Goal: Transaction & Acquisition: Purchase product/service

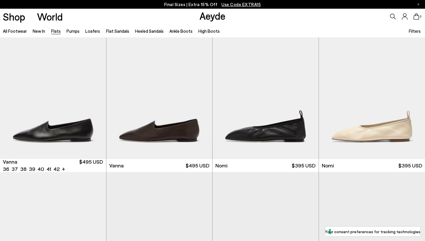
scroll to position [160, 0]
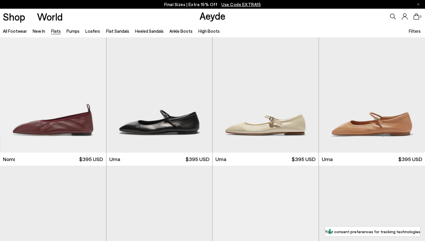
scroll to position [164, 0]
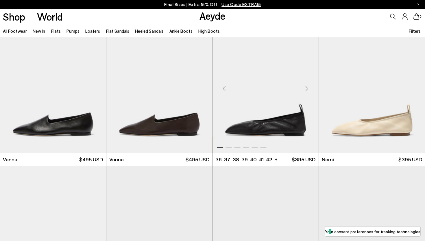
click at [306, 87] on div "Next slide" at bounding box center [307, 88] width 17 height 17
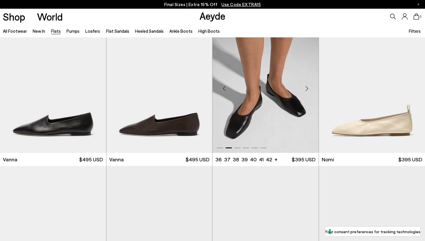
click at [306, 87] on div "Next slide" at bounding box center [307, 88] width 17 height 17
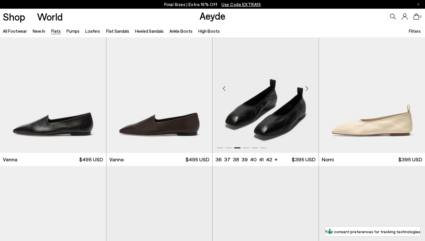
click at [306, 87] on div "Next slide" at bounding box center [307, 88] width 17 height 17
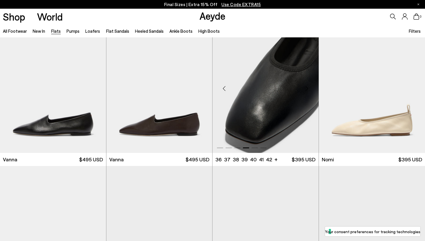
click at [306, 87] on div "Next slide" at bounding box center [307, 88] width 17 height 17
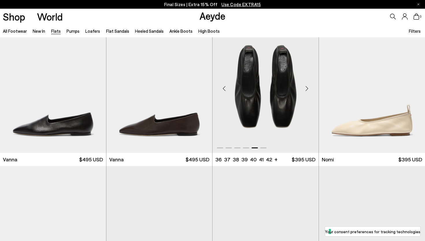
click at [306, 87] on div "Next slide" at bounding box center [307, 88] width 17 height 17
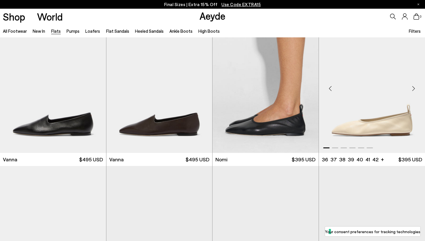
click at [414, 89] on div "Next slide" at bounding box center [413, 88] width 17 height 17
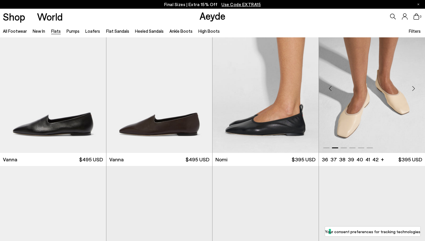
click at [414, 89] on div "Next slide" at bounding box center [413, 88] width 17 height 17
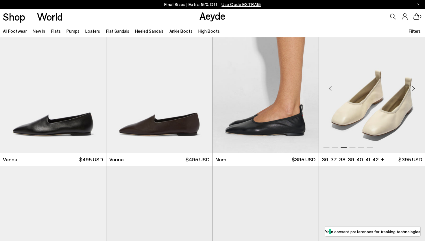
click at [414, 89] on div "Next slide" at bounding box center [413, 88] width 17 height 17
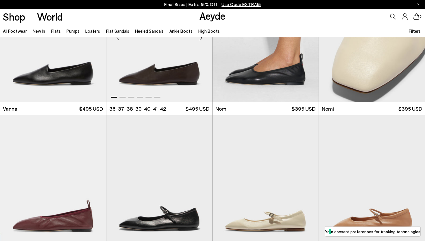
scroll to position [295, 0]
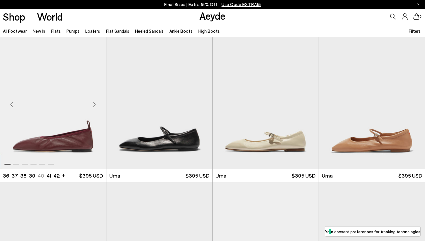
click at [94, 106] on div "Next slide" at bounding box center [94, 104] width 17 height 17
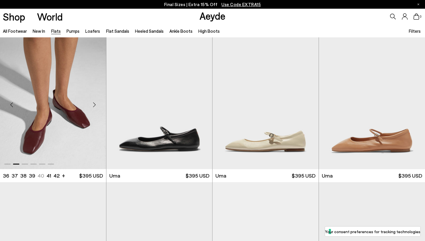
click at [94, 106] on div "Next slide" at bounding box center [94, 104] width 17 height 17
click at [95, 104] on div "Next slide" at bounding box center [94, 104] width 17 height 17
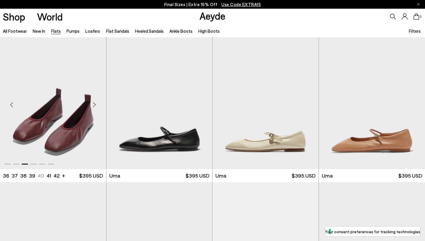
click at [95, 104] on div "Next slide" at bounding box center [94, 104] width 17 height 17
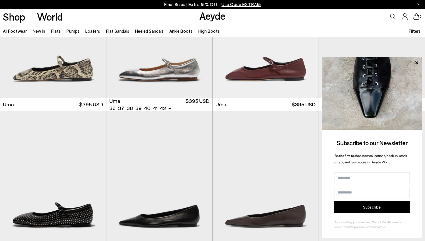
scroll to position [512, 0]
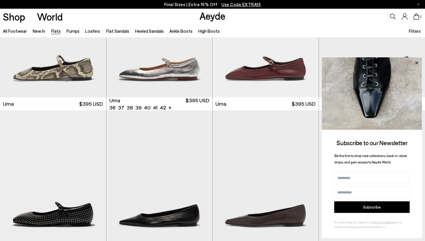
click at [416, 63] on icon at bounding box center [417, 63] width 8 height 8
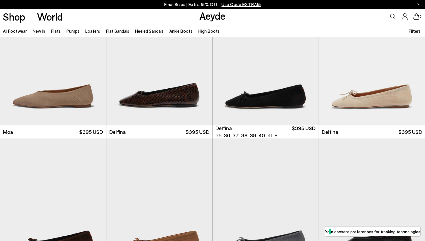
scroll to position [1071, 0]
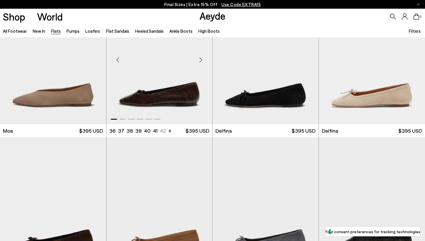
click at [200, 60] on div "Next slide" at bounding box center [200, 59] width 17 height 17
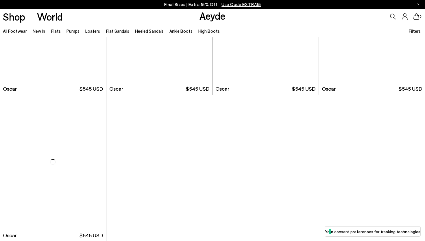
scroll to position [3079, 0]
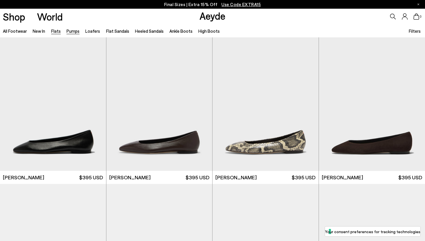
click at [71, 32] on link "Pumps" at bounding box center [73, 30] width 13 height 5
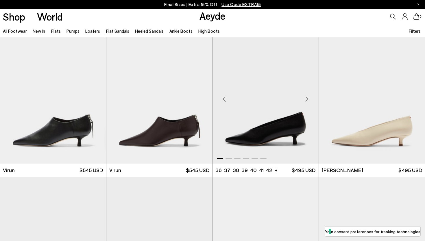
scroll to position [113, 0]
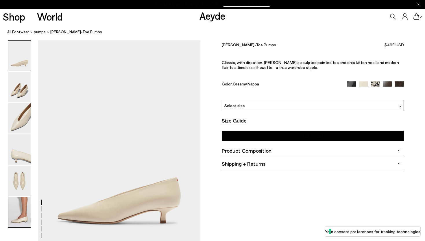
click at [14, 222] on img at bounding box center [19, 212] width 23 height 30
click at [350, 81] on img at bounding box center [351, 85] width 9 height 9
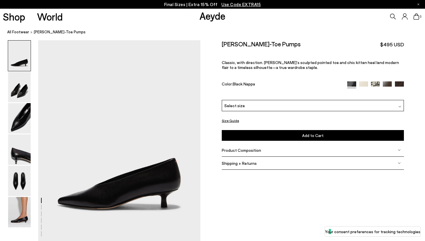
click at [361, 81] on img at bounding box center [363, 85] width 9 height 9
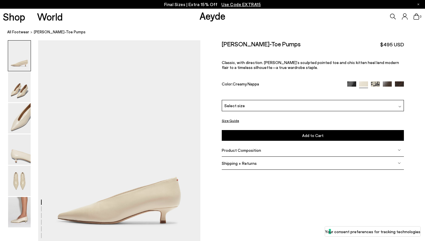
click at [385, 81] on img at bounding box center [387, 85] width 9 height 9
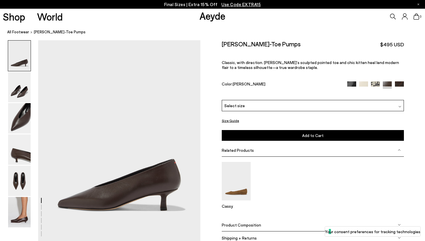
click at [399, 81] on img at bounding box center [399, 85] width 9 height 9
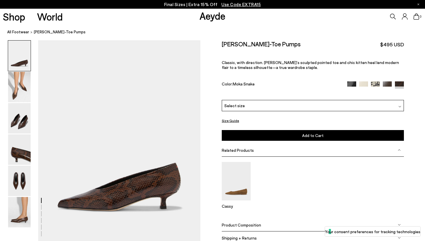
click at [277, 100] on div "Select size" at bounding box center [313, 105] width 182 height 11
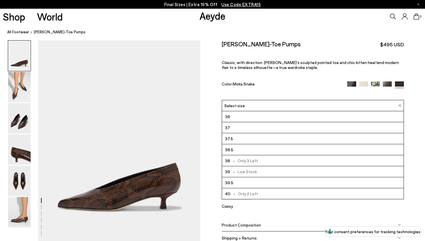
click at [291, 81] on div "Color: Moka Snake" at bounding box center [282, 84] width 120 height 7
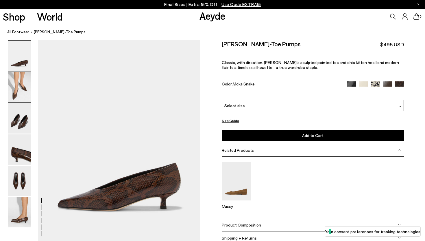
click at [20, 89] on img at bounding box center [19, 87] width 23 height 30
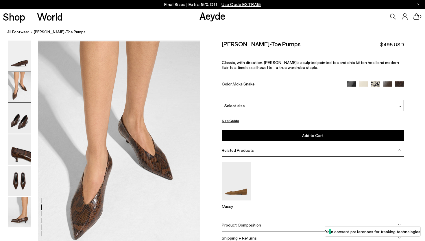
scroll to position [202, 0]
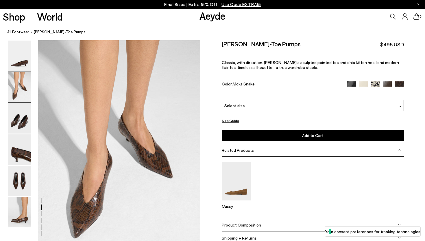
click at [390, 81] on img at bounding box center [387, 85] width 9 height 9
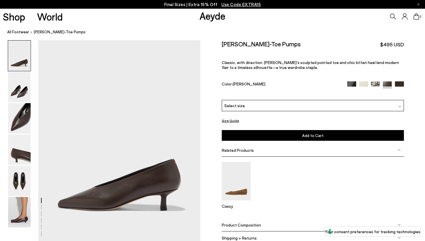
click at [376, 81] on img at bounding box center [375, 85] width 9 height 9
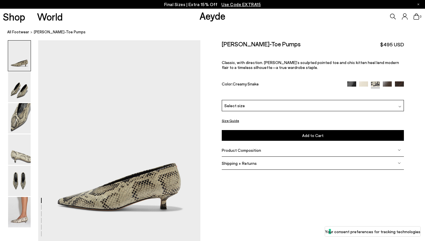
click at [362, 81] on img at bounding box center [363, 85] width 9 height 9
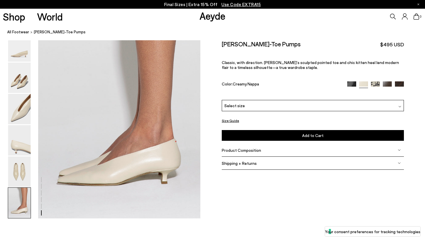
scroll to position [1134, 0]
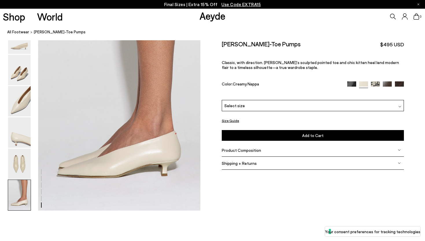
click at [351, 81] on img at bounding box center [351, 85] width 9 height 9
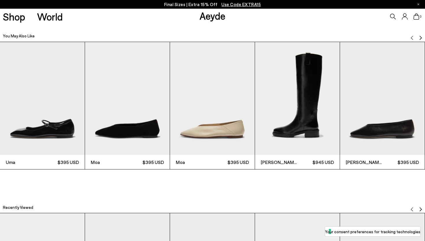
scroll to position [1125, 0]
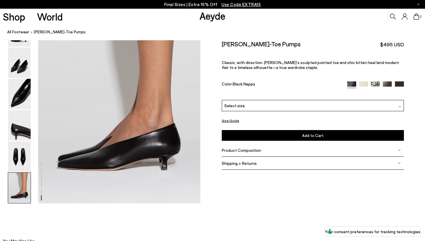
click at [360, 81] on img at bounding box center [363, 85] width 9 height 9
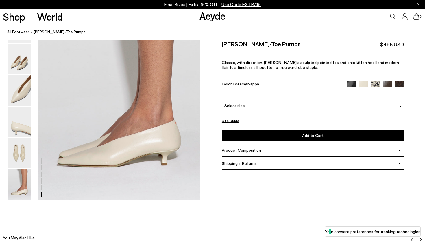
scroll to position [1143, 0]
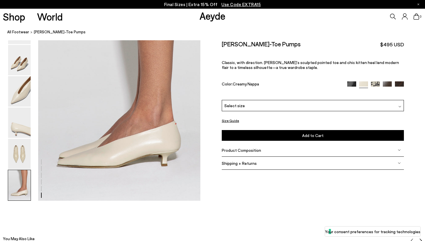
click at [238, 102] on span "Select size" at bounding box center [235, 105] width 21 height 6
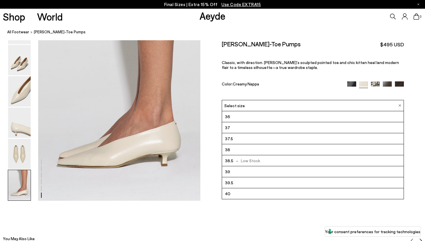
scroll to position [33, 0]
click at [211, 139] on div "Size Guide Shoes Belt Our shoes come in European sizing. The easiest way to mea…" at bounding box center [312, 108] width 225 height 137
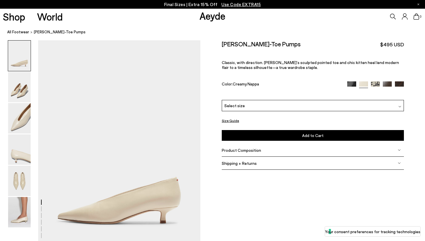
scroll to position [1169, 0]
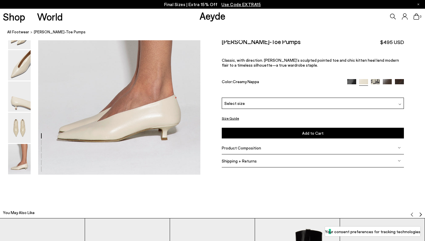
click at [386, 79] on img at bounding box center [387, 83] width 9 height 9
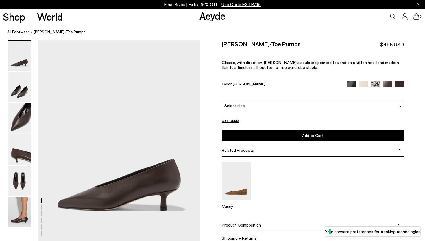
click at [399, 81] on img at bounding box center [399, 85] width 9 height 9
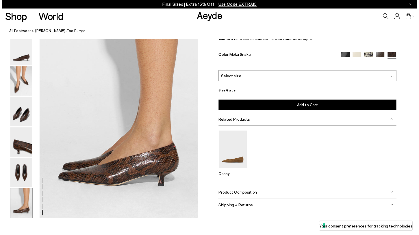
scroll to position [1088, 0]
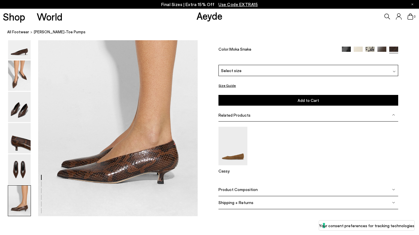
click at [382, 56] on img at bounding box center [382, 51] width 9 height 9
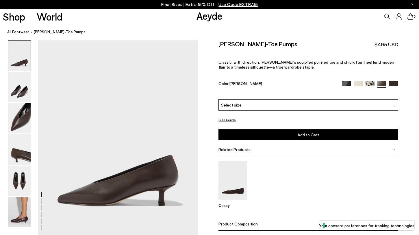
click at [395, 81] on img at bounding box center [394, 85] width 9 height 9
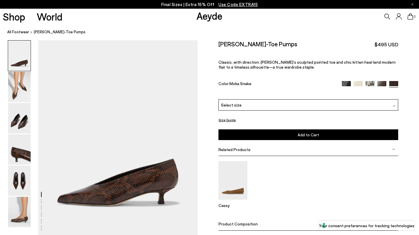
click at [238, 102] on span "Select size" at bounding box center [231, 105] width 21 height 6
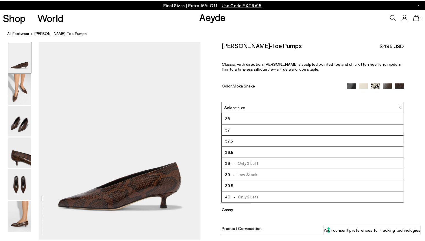
scroll to position [33, 0]
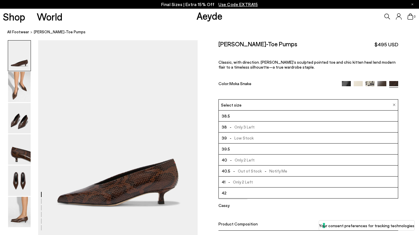
click at [234, 187] on li "42" at bounding box center [308, 192] width 179 height 11
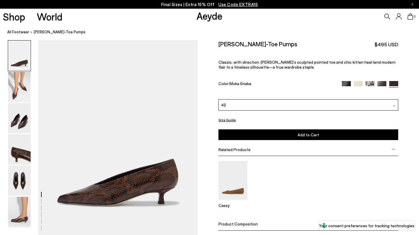
click at [280, 129] on button "Add to Cart Select a Size First" at bounding box center [309, 134] width 180 height 11
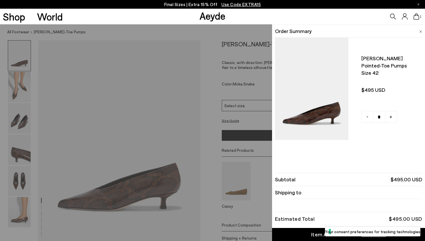
click at [210, 40] on div "Quick Add Color Size View Details Order Summary Clara pointed-toe pumps Size 42…" at bounding box center [212, 132] width 425 height 216
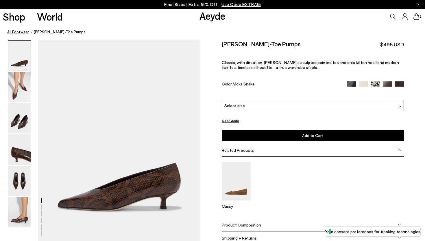
click at [22, 33] on link "All Footwear" at bounding box center [18, 32] width 22 height 6
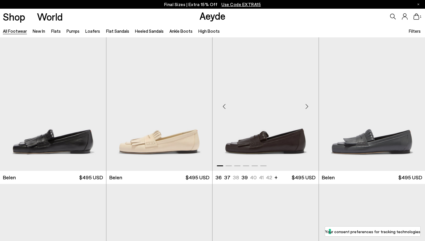
click at [306, 104] on div "Next slide" at bounding box center [307, 106] width 17 height 17
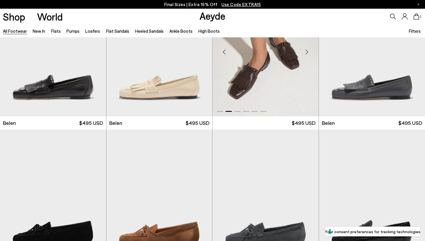
scroll to position [160, 0]
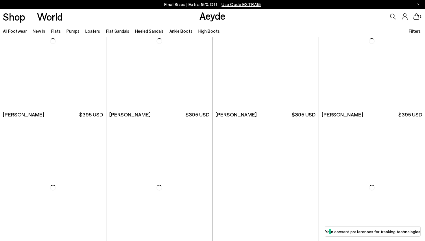
scroll to position [1087, 0]
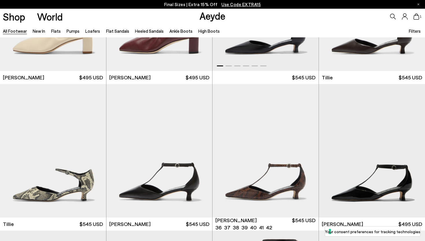
scroll to position [1637, 0]
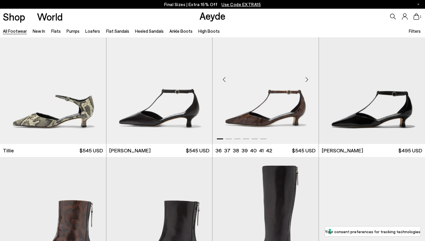
click at [308, 79] on div "Next slide" at bounding box center [307, 79] width 17 height 17
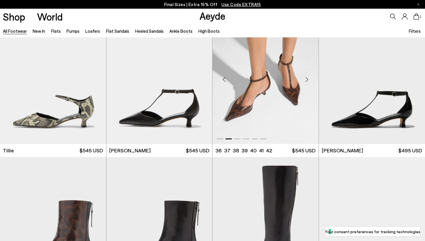
click at [308, 79] on div "Next slide" at bounding box center [307, 79] width 17 height 17
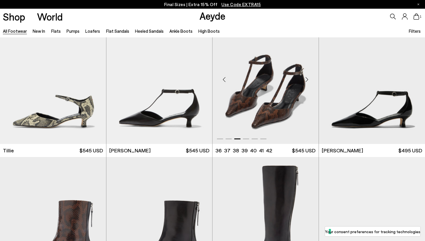
click at [308, 79] on div "Next slide" at bounding box center [307, 79] width 17 height 17
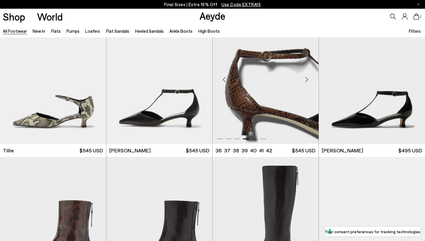
click at [308, 79] on div "Next slide" at bounding box center [307, 79] width 17 height 17
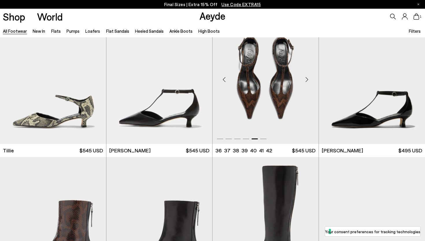
click at [308, 79] on div "Next slide" at bounding box center [307, 79] width 17 height 17
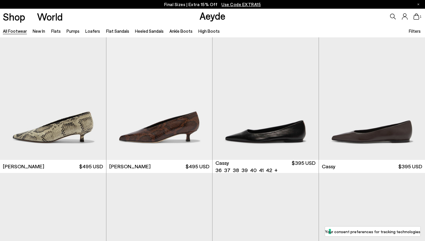
scroll to position [2084, 0]
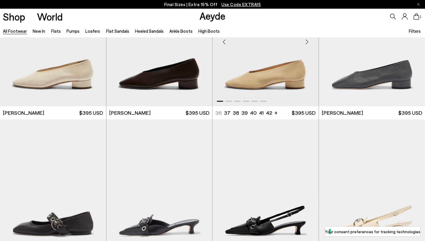
scroll to position [3164, 0]
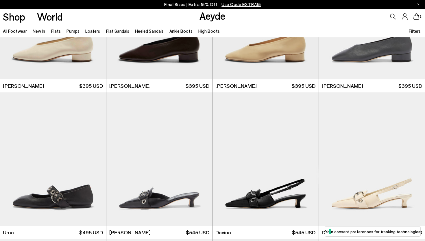
click at [122, 30] on link "Flat Sandals" at bounding box center [117, 30] width 23 height 5
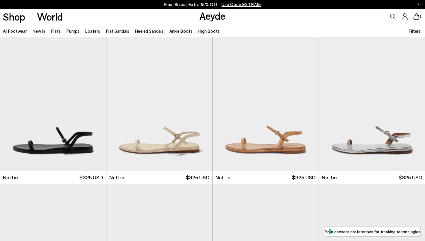
click at [179, 27] on li "Ankle Boots" at bounding box center [181, 31] width 23 height 8
click at [174, 31] on link "Ankle Boots" at bounding box center [181, 30] width 23 height 5
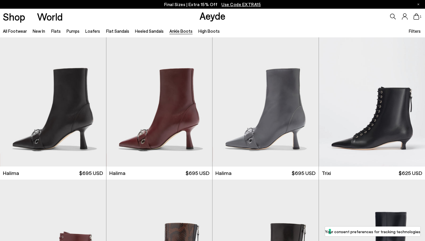
scroll to position [5, 0]
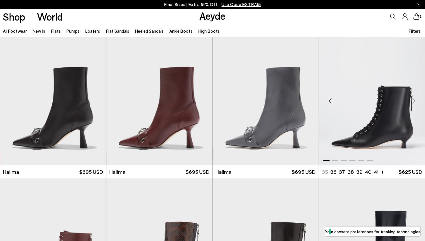
click at [413, 100] on div "Next slide" at bounding box center [413, 100] width 17 height 17
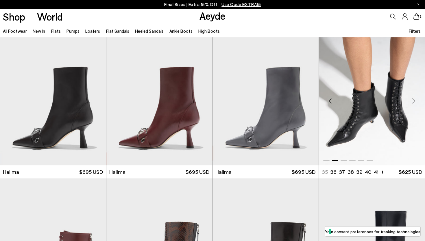
scroll to position [147, 0]
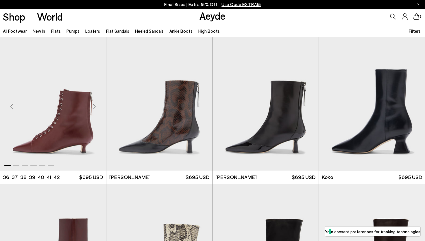
click at [95, 104] on div "Next slide" at bounding box center [94, 105] width 17 height 17
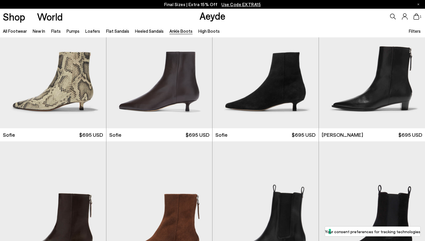
scroll to position [627, 0]
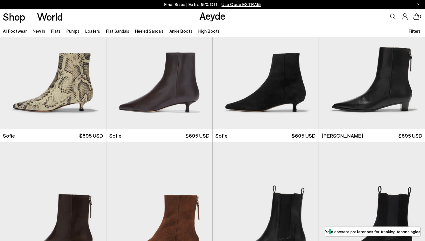
click at [181, 4] on p "Final Sizes | Extra 15% Off Use Code EXTRA15" at bounding box center [212, 4] width 97 height 7
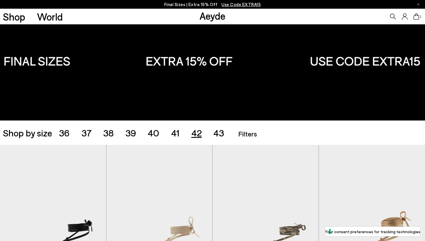
click at [199, 135] on span "42" at bounding box center [197, 132] width 10 height 11
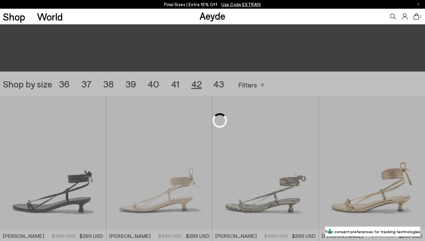
scroll to position [119, 0]
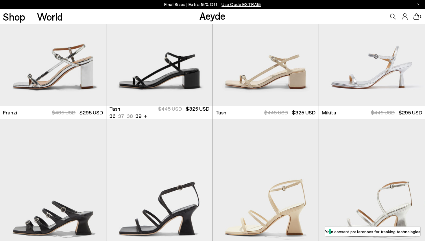
scroll to position [1219, 0]
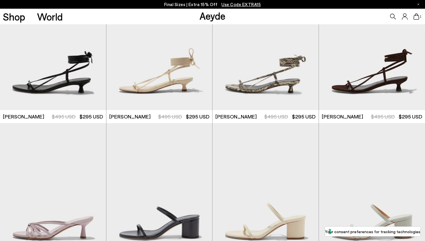
scroll to position [69, 0]
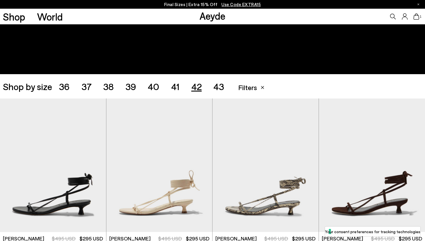
click at [417, 19] on icon at bounding box center [417, 16] width 6 height 6
